Goal: Navigation & Orientation: Find specific page/section

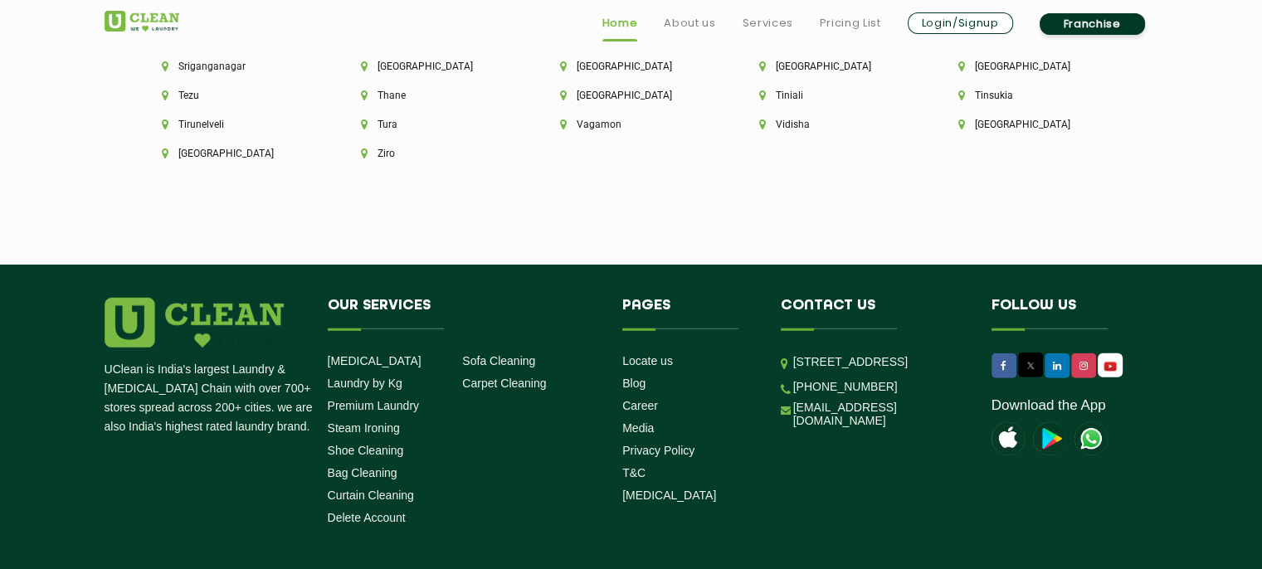
scroll to position [4762, 0]
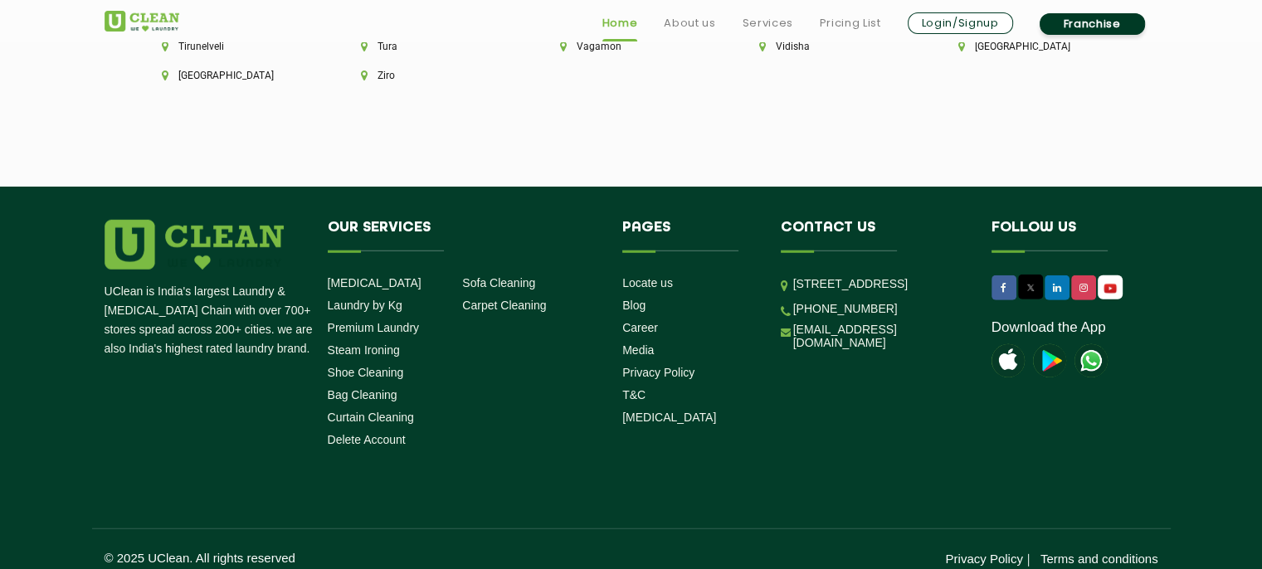
click at [665, 235] on div "Pages Locate us Blog Career Media Privacy Policy T&C COVID-19" at bounding box center [689, 322] width 134 height 205
click at [994, 276] on link at bounding box center [1004, 288] width 25 height 25
click at [832, 349] on link "[EMAIL_ADDRESS][DOMAIN_NAME]" at bounding box center [879, 336] width 173 height 27
click at [816, 315] on link "[PHONE_NUMBER]" at bounding box center [845, 308] width 105 height 13
click at [828, 349] on link "[EMAIL_ADDRESS][DOMAIN_NAME]" at bounding box center [879, 336] width 173 height 27
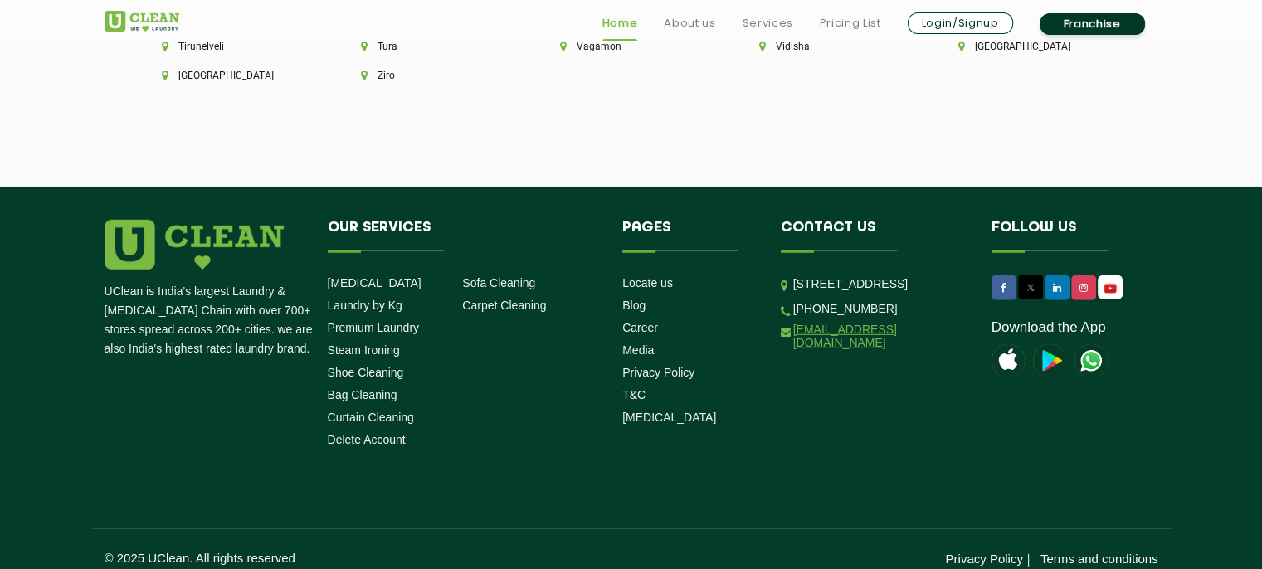
click at [825, 349] on link "[EMAIL_ADDRESS][DOMAIN_NAME]" at bounding box center [879, 336] width 173 height 27
click at [815, 349] on link "[EMAIL_ADDRESS][DOMAIN_NAME]" at bounding box center [879, 336] width 173 height 27
click at [816, 349] on link "[EMAIL_ADDRESS][DOMAIN_NAME]" at bounding box center [879, 336] width 173 height 27
click at [817, 349] on link "[EMAIL_ADDRESS][DOMAIN_NAME]" at bounding box center [879, 336] width 173 height 27
click at [354, 366] on link "Shoe Cleaning" at bounding box center [366, 372] width 76 height 13
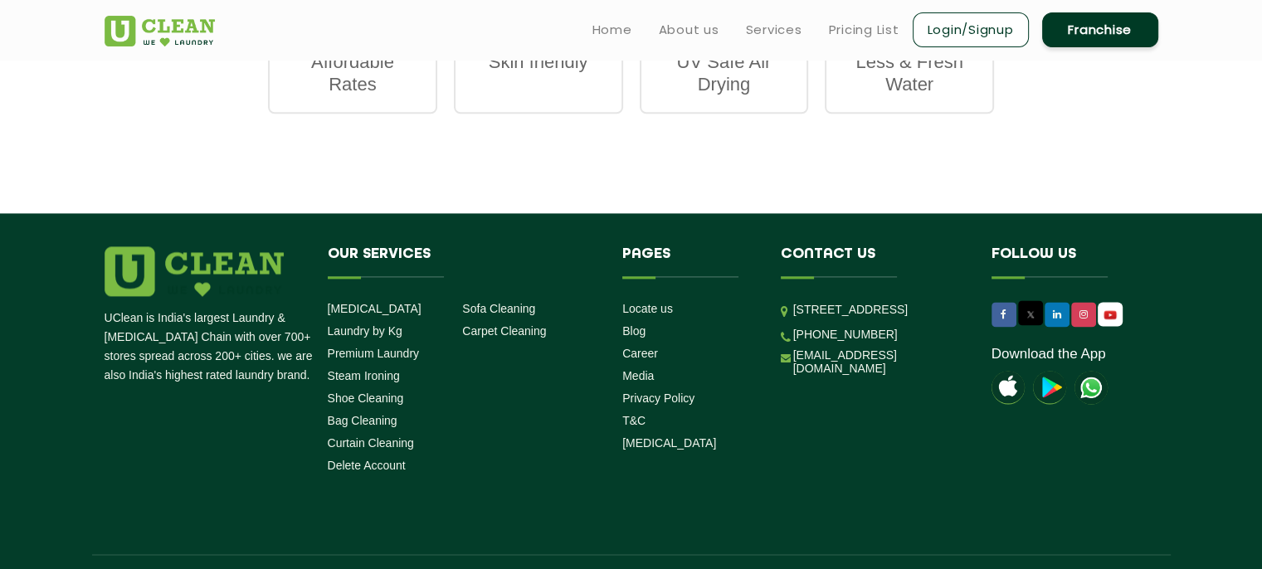
scroll to position [2198, 0]
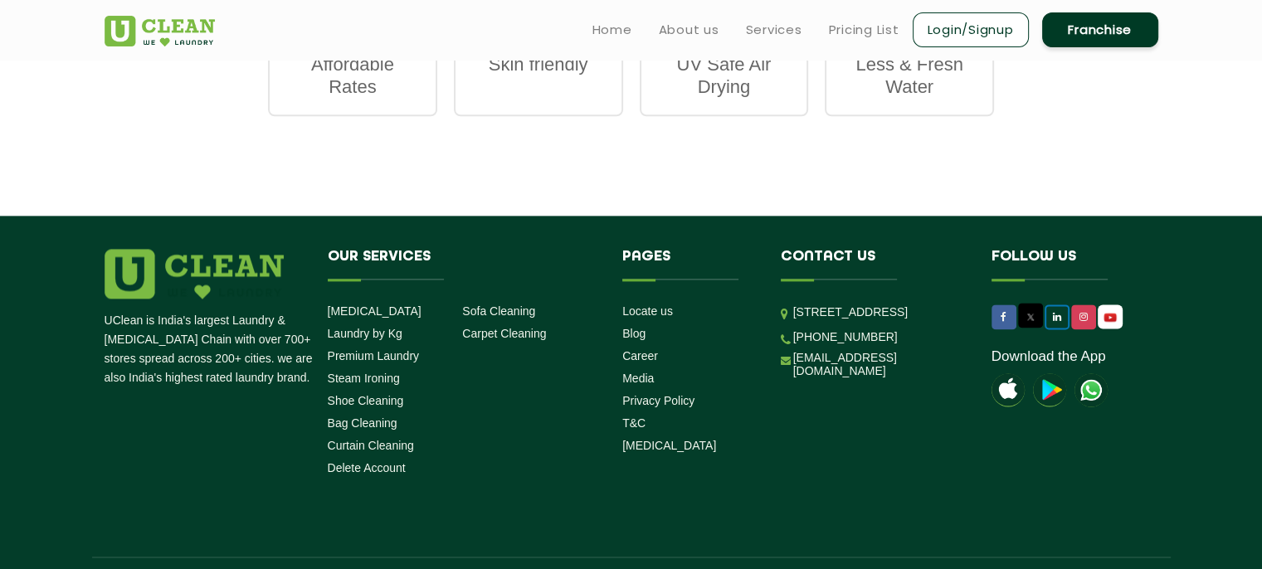
click at [1058, 322] on icon at bounding box center [1057, 317] width 8 height 10
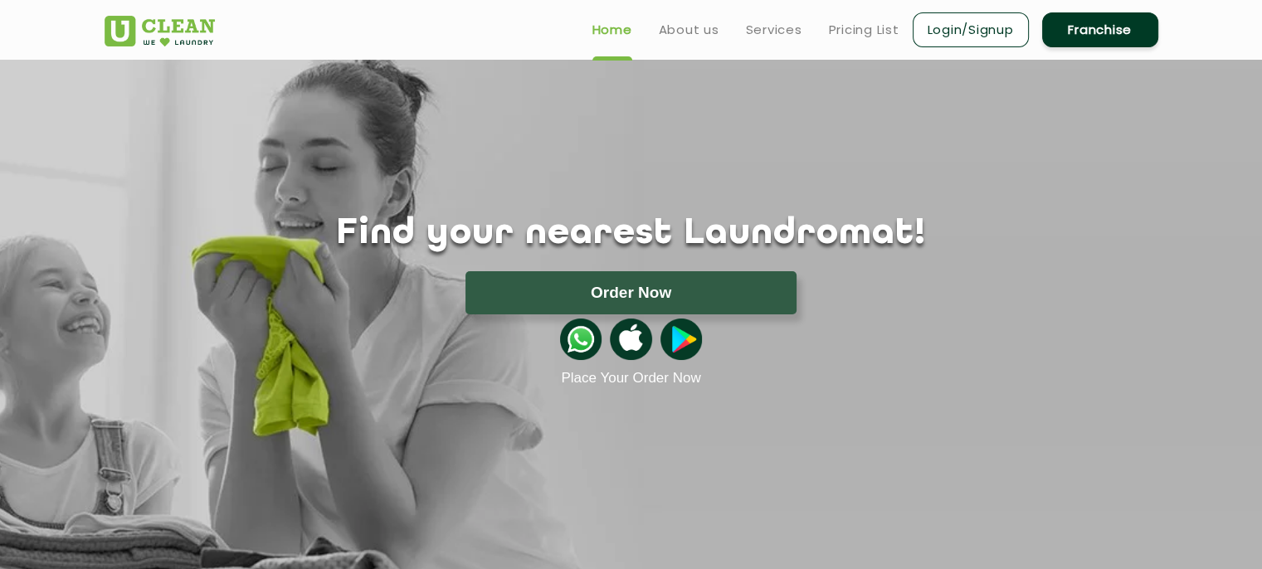
click at [935, 339] on div at bounding box center [631, 340] width 1079 height 50
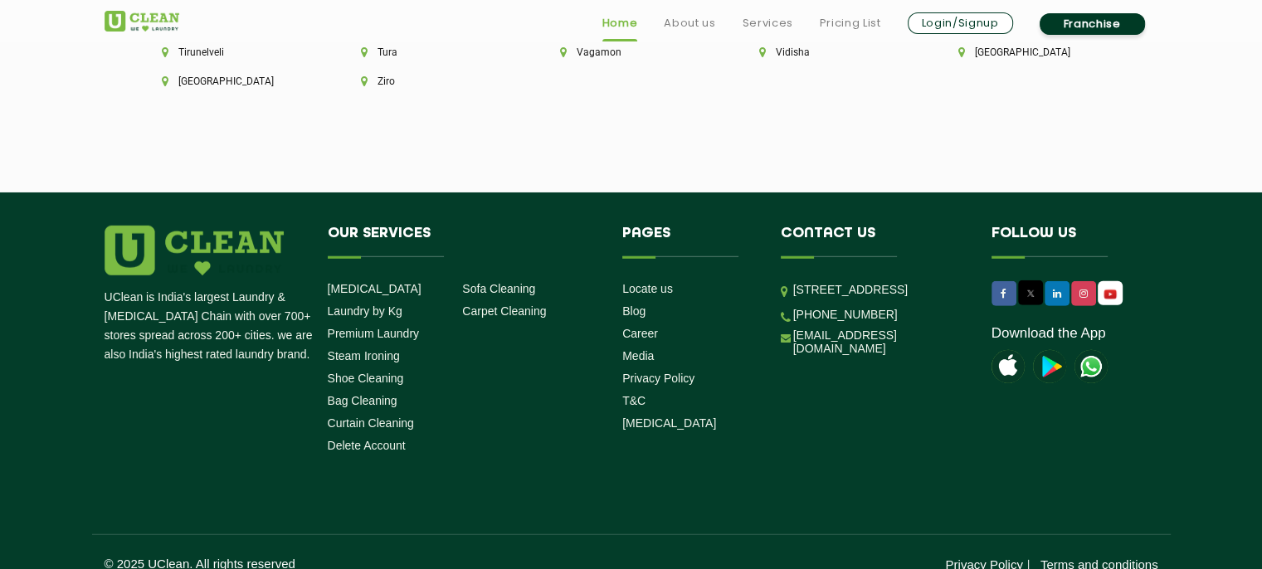
scroll to position [4762, 0]
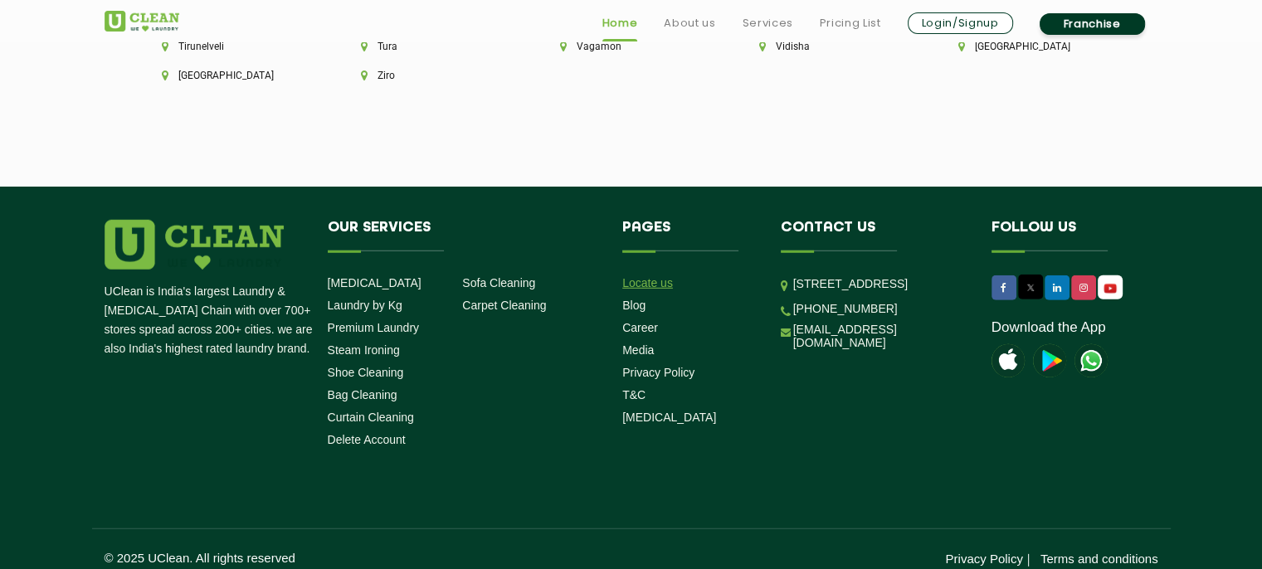
click at [663, 276] on link "Locate us" at bounding box center [647, 282] width 51 height 13
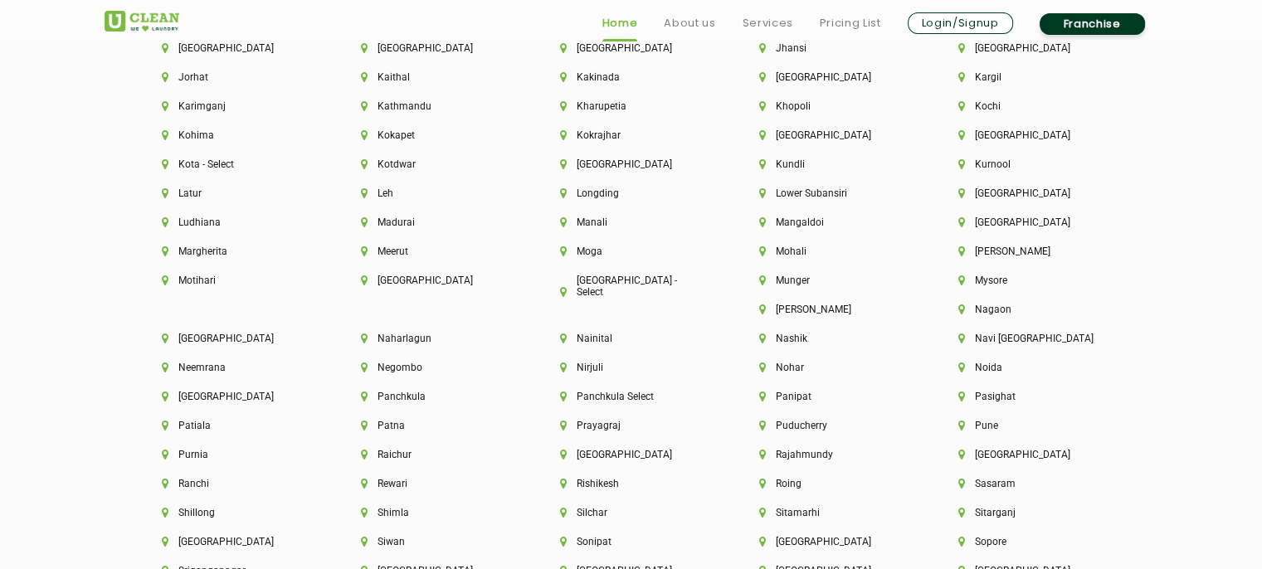
scroll to position [4762, 0]
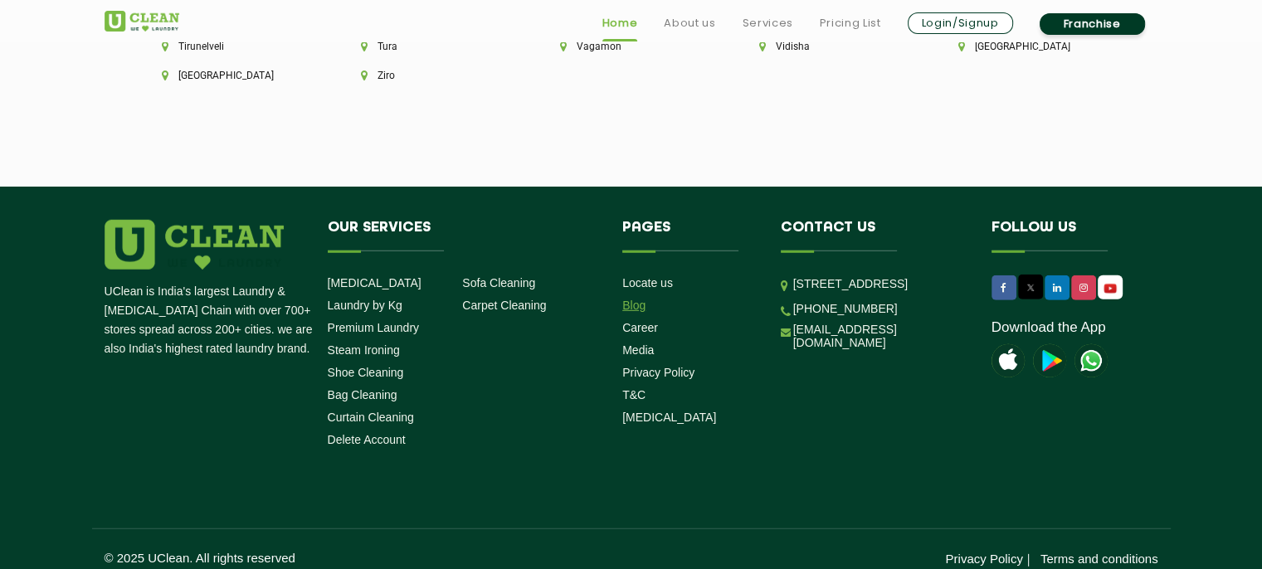
click at [635, 299] on link "Blog" at bounding box center [633, 305] width 23 height 13
